Goal: Task Accomplishment & Management: Manage account settings

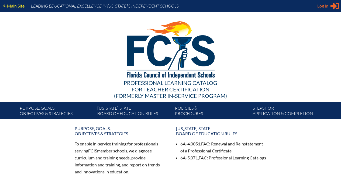
click at [323, 6] on span "Log in" at bounding box center [322, 6] width 11 height 6
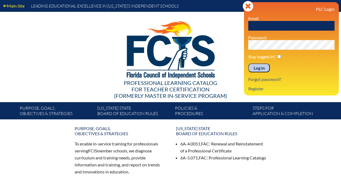
click at [262, 28] on input "text" at bounding box center [291, 26] width 86 height 10
type input "[EMAIL_ADDRESS][DOMAIN_NAME]"
click at [279, 56] on input "checkbox" at bounding box center [279, 57] width 4 height 4
checkbox input "true"
click at [262, 67] on input "Log in" at bounding box center [259, 68] width 22 height 9
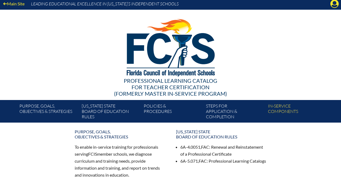
scroll to position [3, 0]
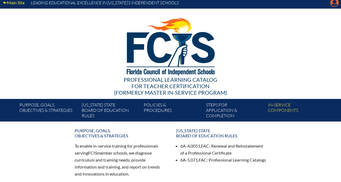
click at [334, 2] on icon "Manage account" at bounding box center [334, 2] width 9 height 9
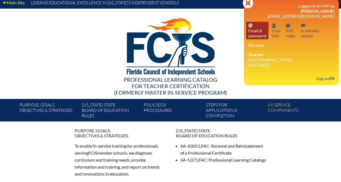
click at [248, 32] on link "Email password Email & password" at bounding box center [257, 31] width 22 height 18
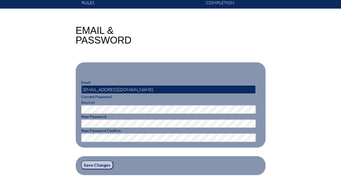
scroll to position [128, 0]
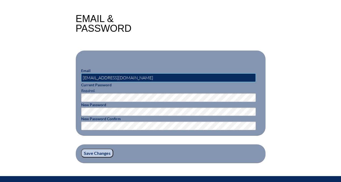
click at [116, 78] on input "[EMAIL_ADDRESS][DOMAIN_NAME]" at bounding box center [168, 78] width 175 height 9
drag, startPoint x: 116, startPoint y: 78, endPoint x: 105, endPoint y: 78, distance: 11.6
click at [105, 78] on input "[EMAIL_ADDRESS][DOMAIN_NAME]" at bounding box center [168, 78] width 175 height 9
type input "[EMAIL_ADDRESS][DOMAIN_NAME]"
click at [94, 152] on input "Save Changes" at bounding box center [97, 153] width 32 height 9
